Goal: Check status: Check status

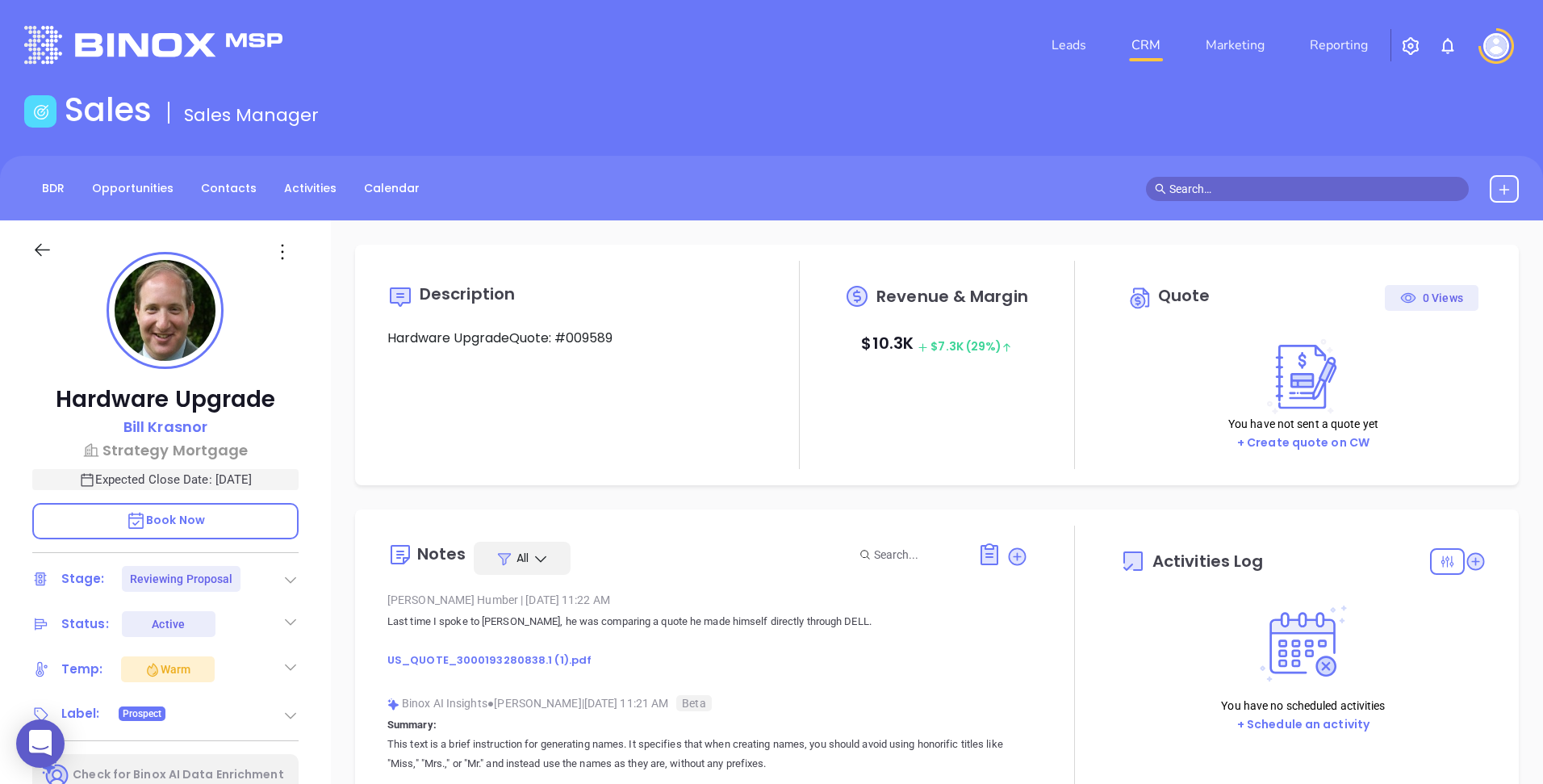
type input "[DATE]"
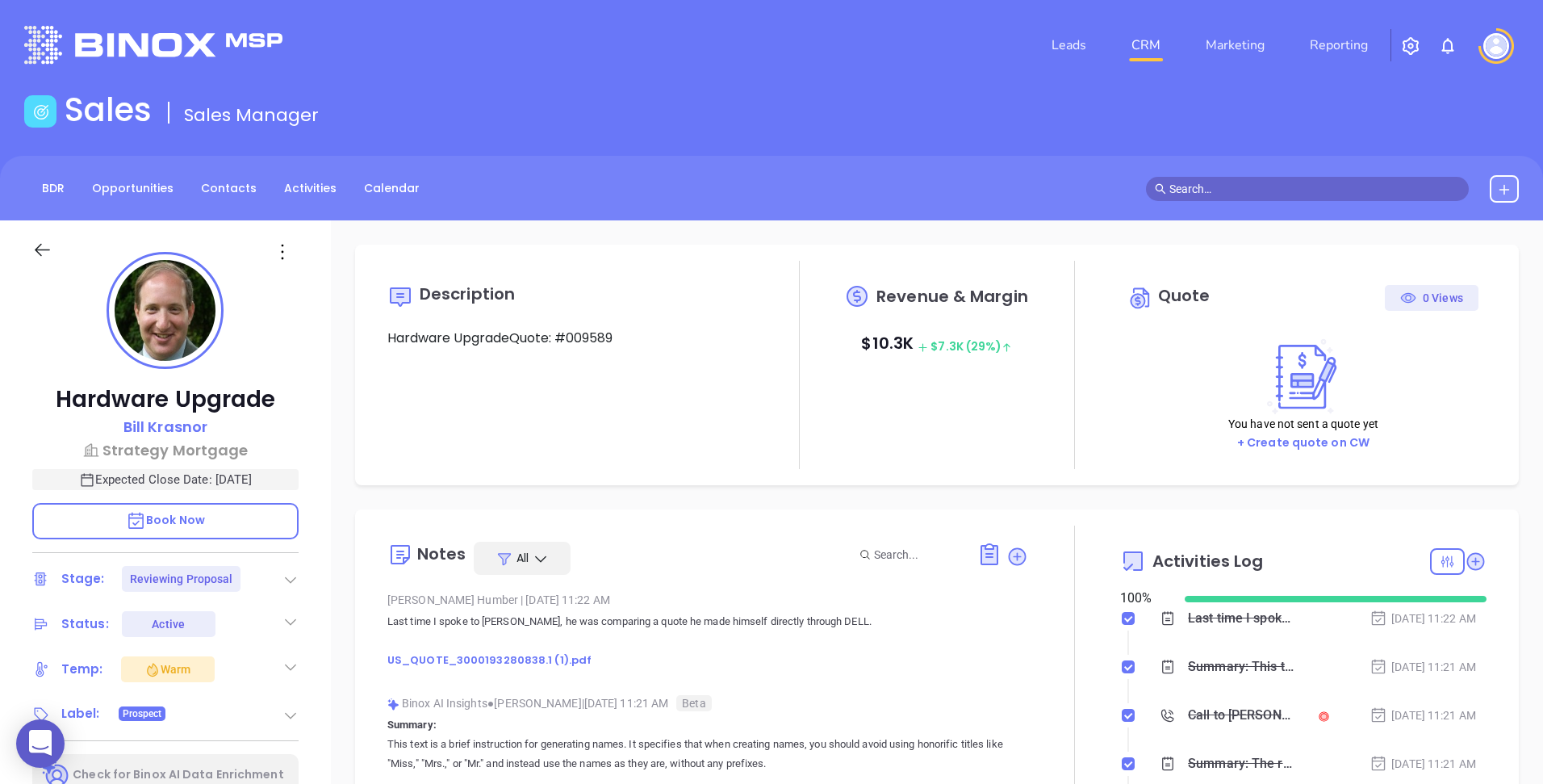
scroll to position [469, 0]
type input "[PERSON_NAME]"
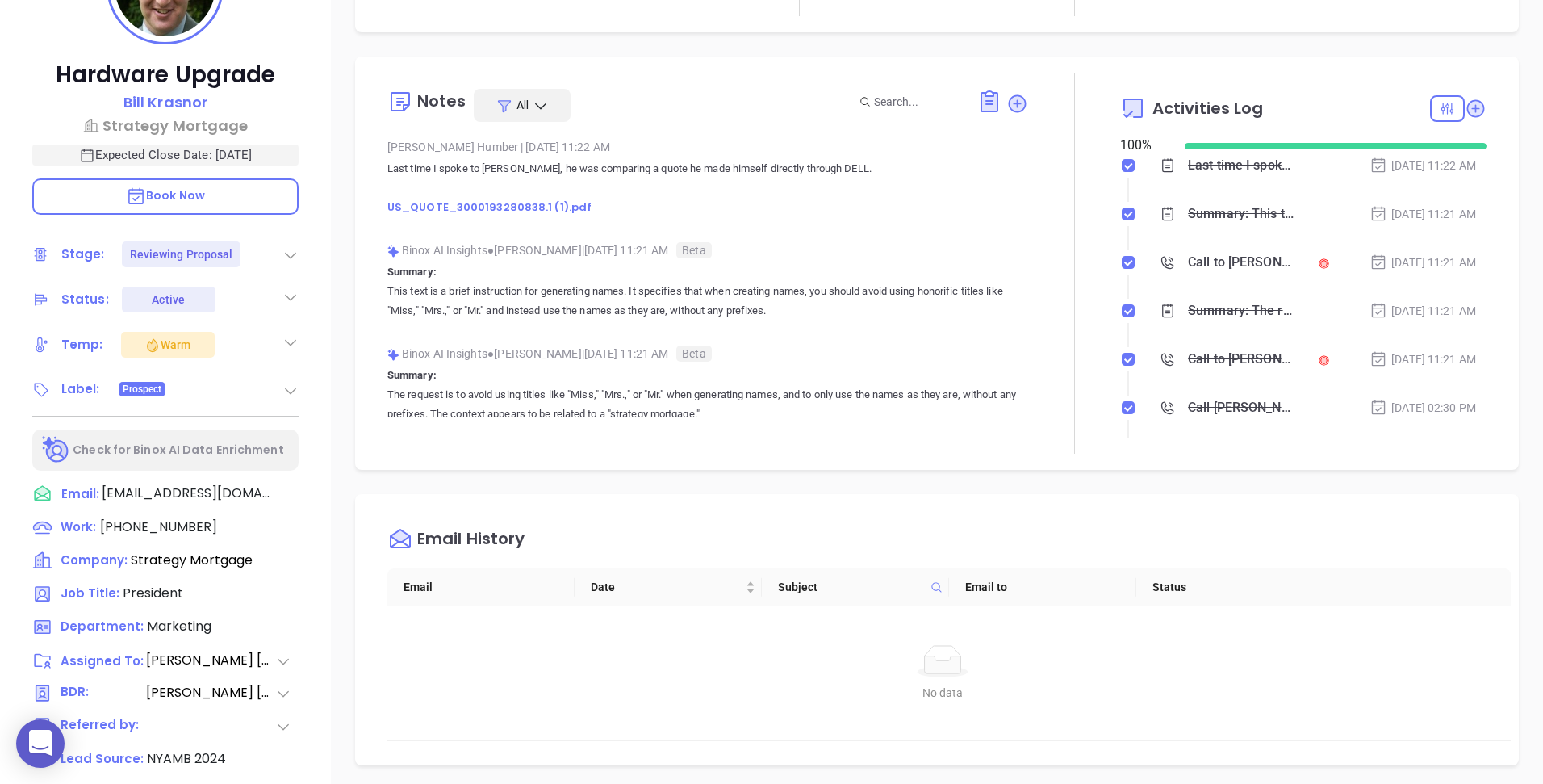
scroll to position [329, 0]
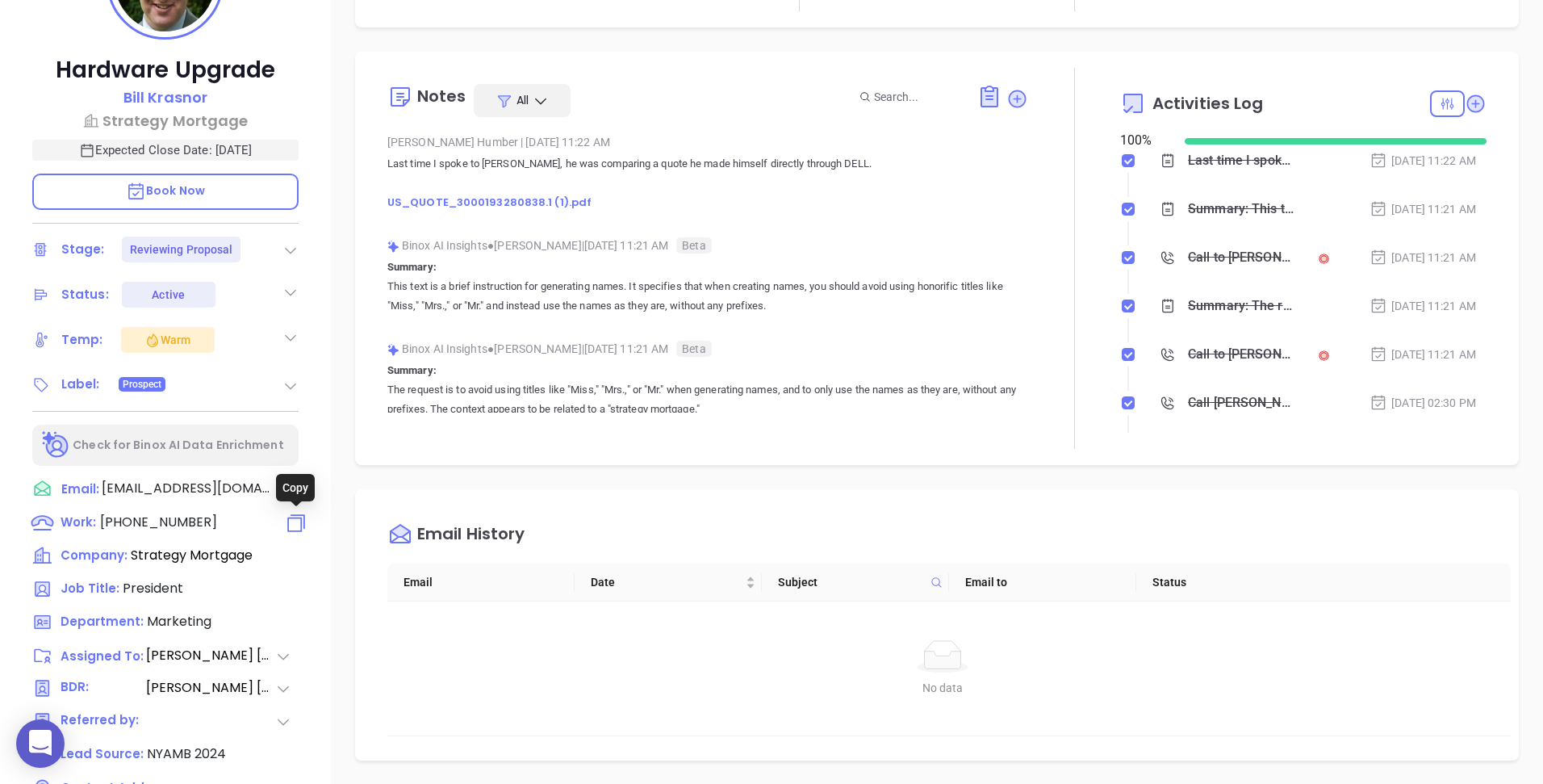
click at [302, 524] on icon at bounding box center [296, 522] width 24 height 24
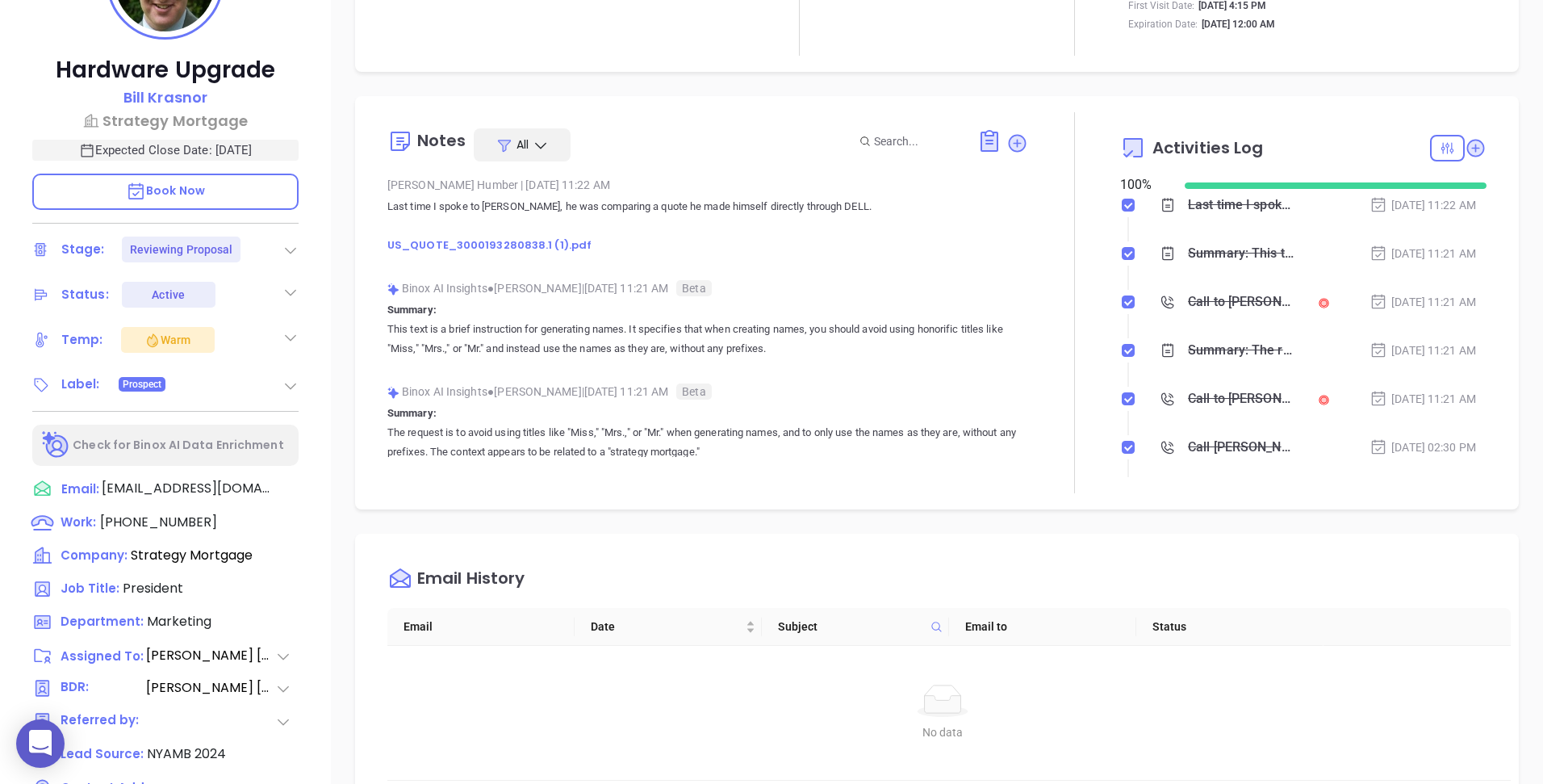
scroll to position [0, 0]
click at [1203, 304] on div "Call to [PERSON_NAME]" at bounding box center [1241, 302] width 107 height 24
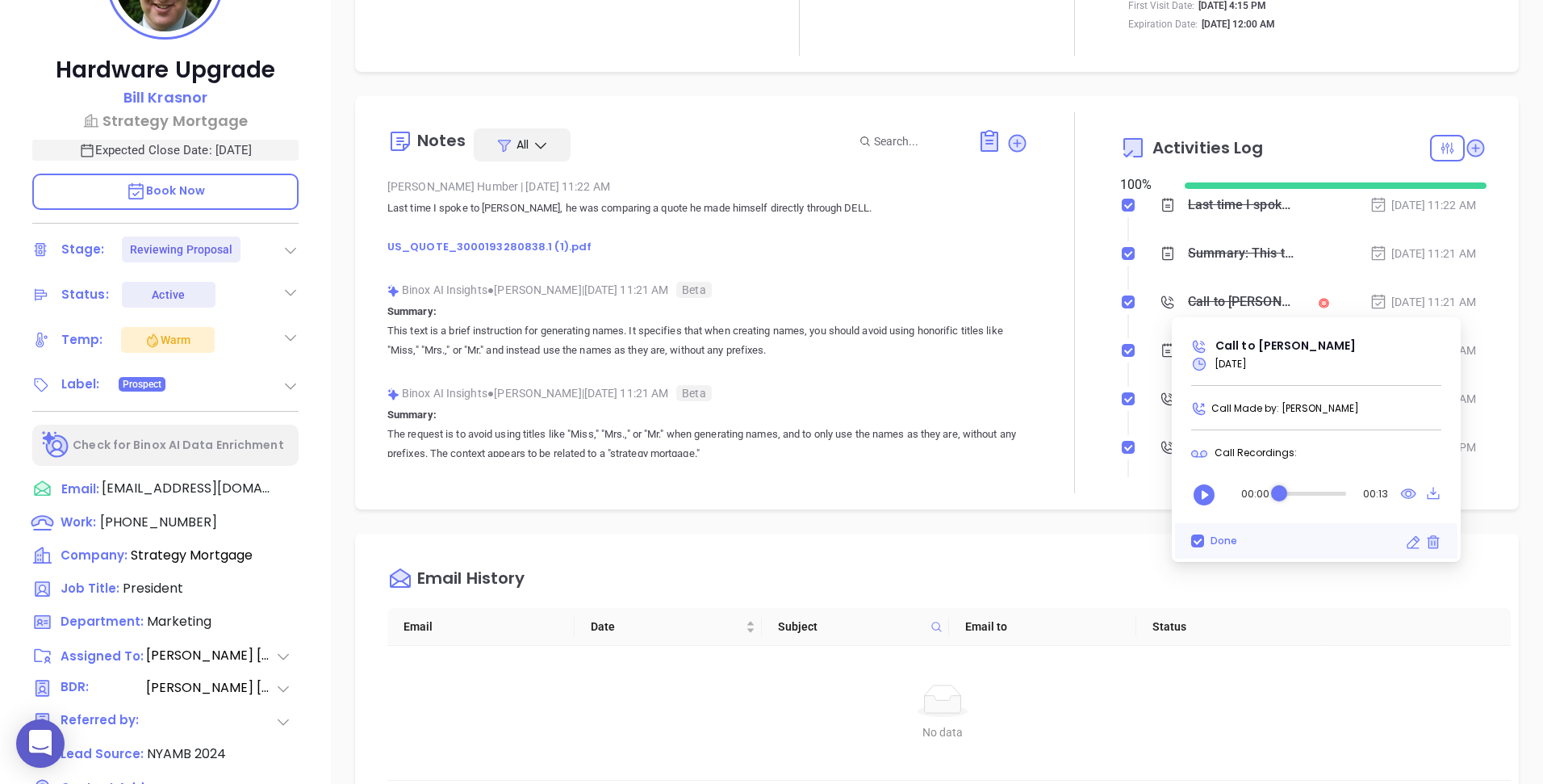
click at [1082, 401] on div at bounding box center [1074, 303] width 92 height 381
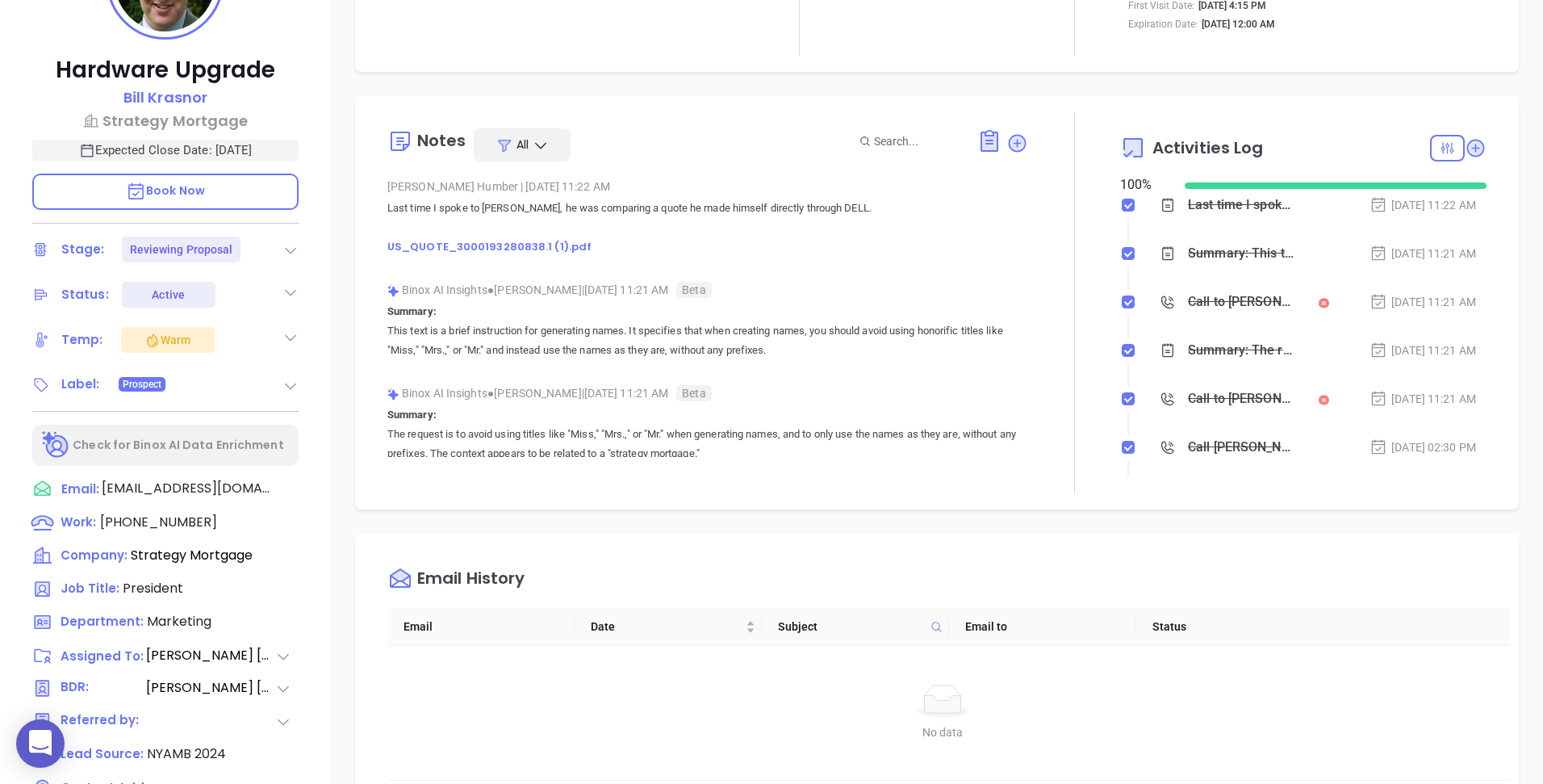
click at [1214, 404] on div "Call to [PERSON_NAME]" at bounding box center [1241, 399] width 107 height 24
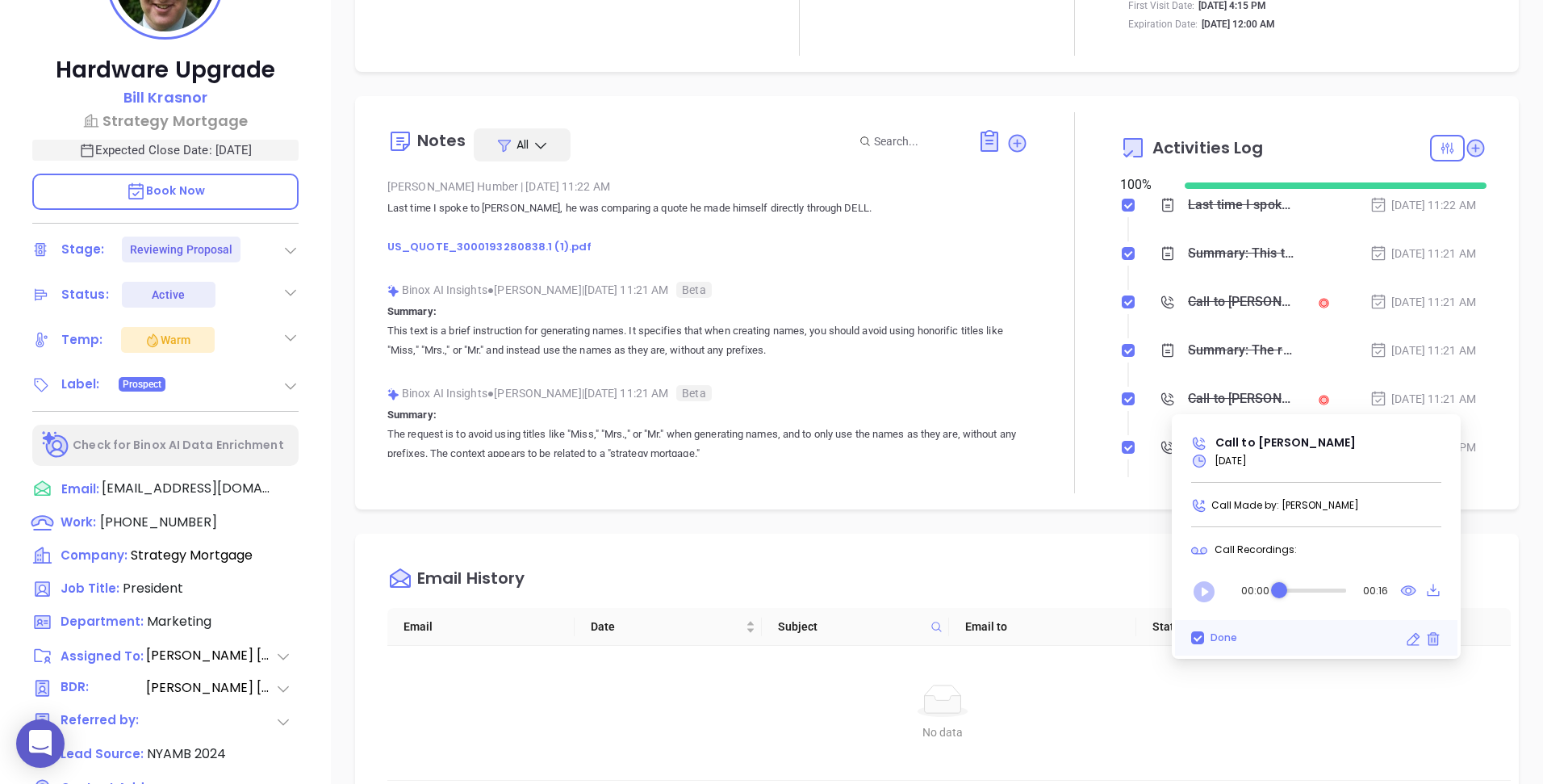
click at [1201, 596] on icon "Play" at bounding box center [1204, 592] width 21 height 21
click at [1311, 587] on div "Audio progress control" at bounding box center [1311, 591] width 69 height 16
click at [1325, 589] on div "Audio progress control" at bounding box center [1313, 590] width 67 height 4
click at [1105, 511] on div "Description Hardware UpgradeQuote: #009589 Revenue & Margin $ 10.3K $ 7.3K (29%…" at bounding box center [936, 456] width 1212 height 1130
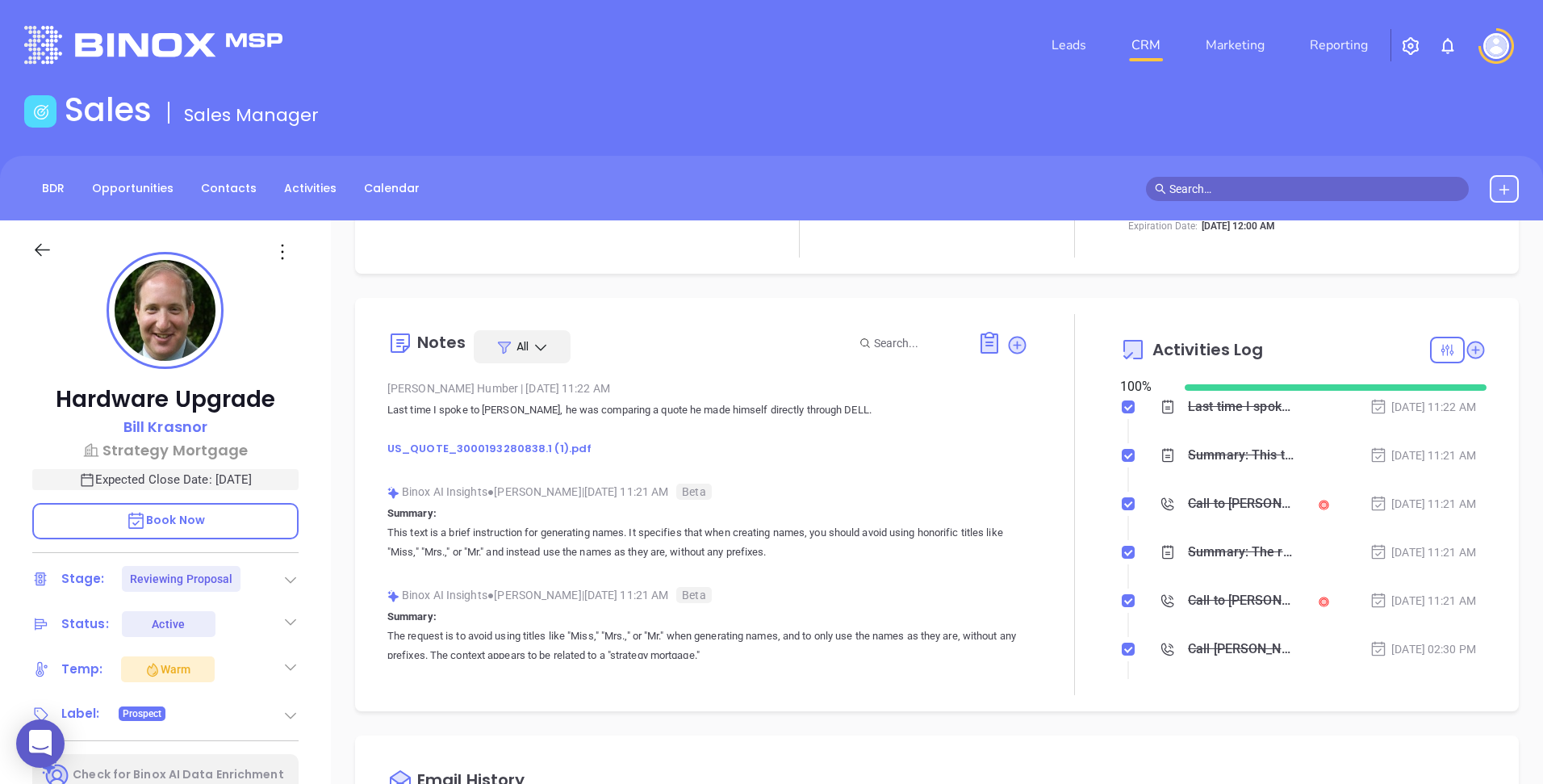
scroll to position [176, 0]
